Goal: Transaction & Acquisition: Purchase product/service

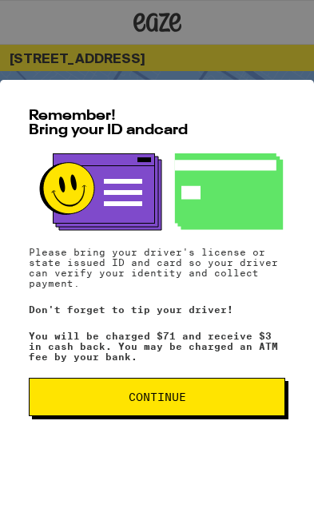
click at [197, 409] on button "Continue" at bounding box center [157, 396] width 256 height 38
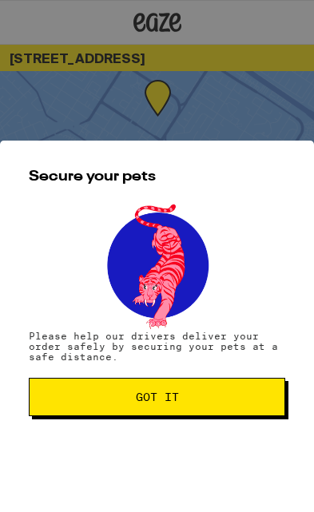
click at [195, 393] on span "Got it" at bounding box center [156, 396] width 229 height 11
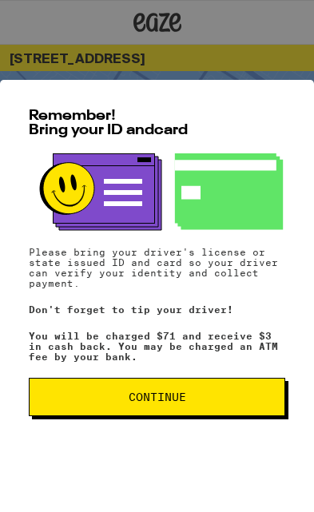
click at [194, 393] on span "Continue" at bounding box center [156, 396] width 229 height 11
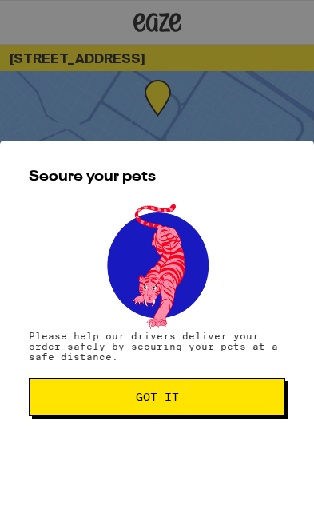
click at [219, 410] on button "Got it" at bounding box center [157, 396] width 256 height 38
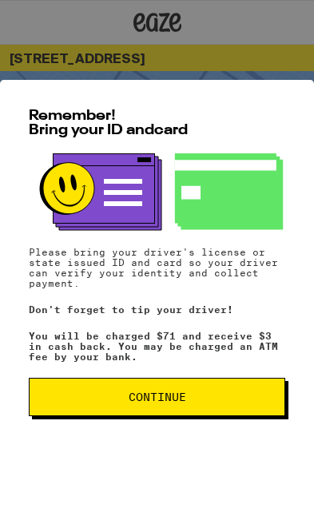
click at [195, 388] on button "Continue" at bounding box center [157, 396] width 256 height 38
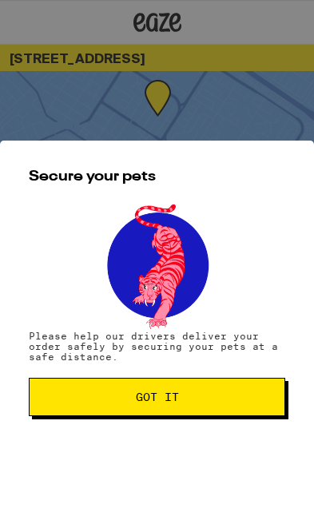
click at [207, 393] on span "Got it" at bounding box center [156, 396] width 229 height 11
